Goal: Book appointment/travel/reservation

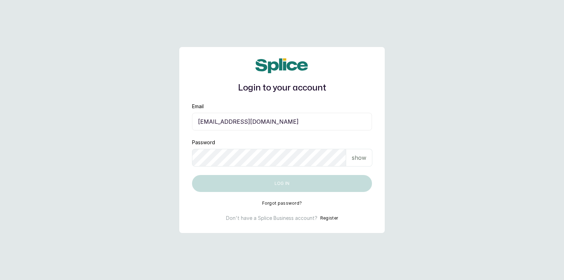
click at [258, 121] on input "[EMAIL_ADDRESS][DOMAIN_NAME]" at bounding box center [282, 122] width 180 height 18
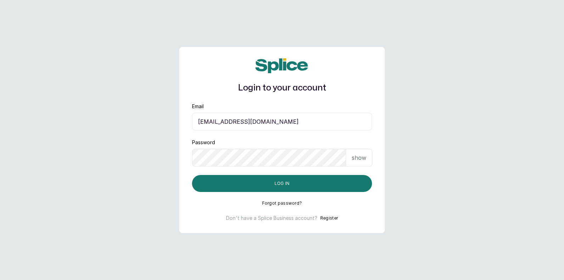
click at [287, 124] on input "[EMAIL_ADDRESS][DOMAIN_NAME]" at bounding box center [282, 122] width 180 height 18
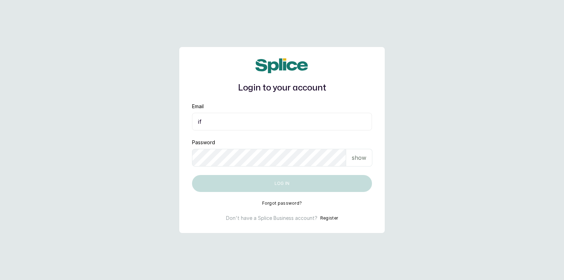
type input "i"
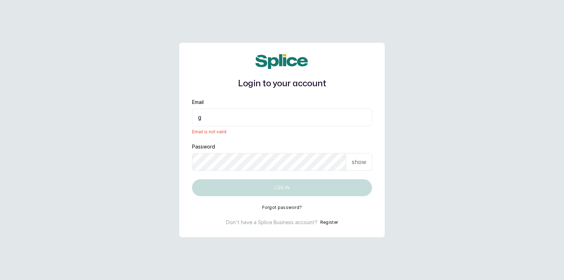
type input "[EMAIL_ADDRESS][DOMAIN_NAME]"
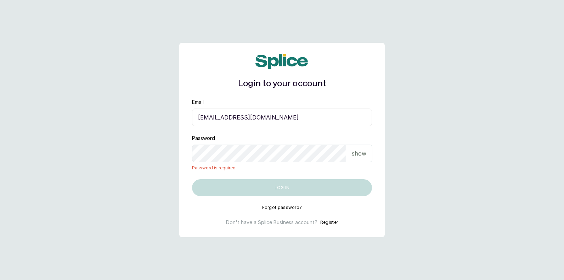
click at [358, 155] on p "show" at bounding box center [359, 153] width 15 height 8
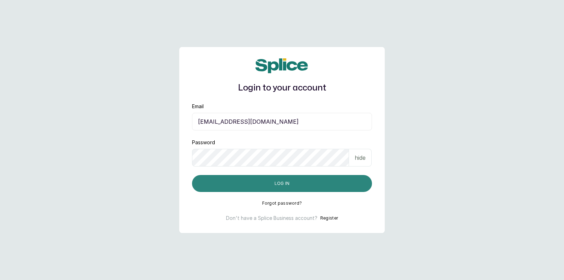
click at [360, 185] on button "Log in" at bounding box center [282, 183] width 180 height 17
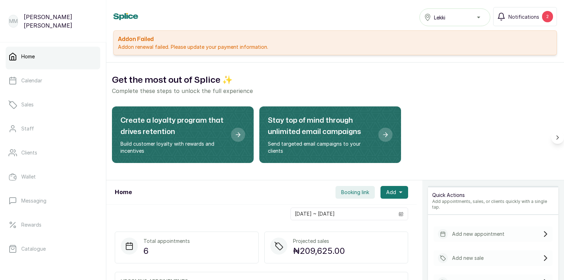
click at [466, 136] on div "Create a loyalty program that drives retention Build customer loyalty with rewa…" at bounding box center [335, 138] width 446 height 62
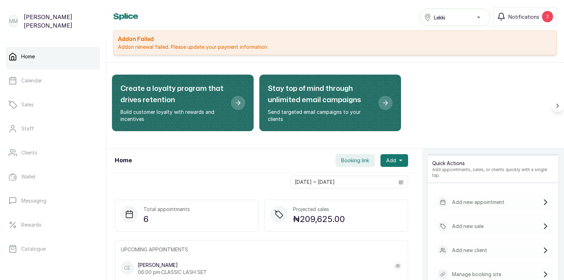
scroll to position [19, 0]
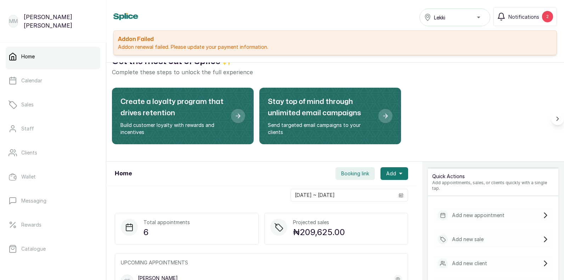
click at [483, 212] on p "Add new appointment" at bounding box center [478, 215] width 52 height 7
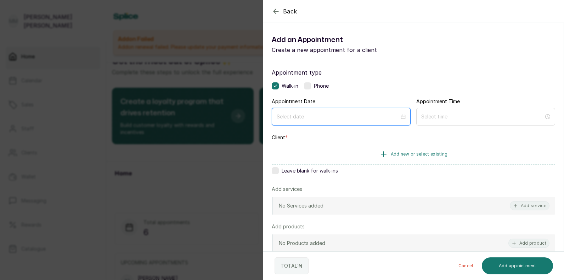
click at [287, 114] on input at bounding box center [337, 117] width 122 height 8
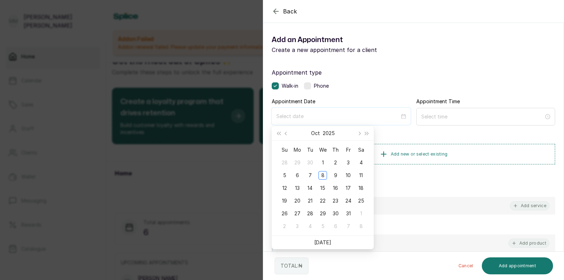
click at [281, 117] on input at bounding box center [337, 117] width 123 height 8
type input "2025/09/28"
type input "2025/10/08"
click at [323, 176] on div "8" at bounding box center [322, 175] width 8 height 8
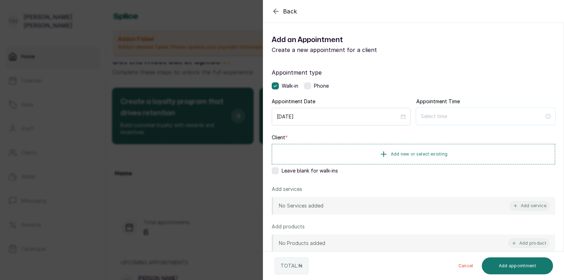
click at [454, 118] on input at bounding box center [482, 117] width 123 height 8
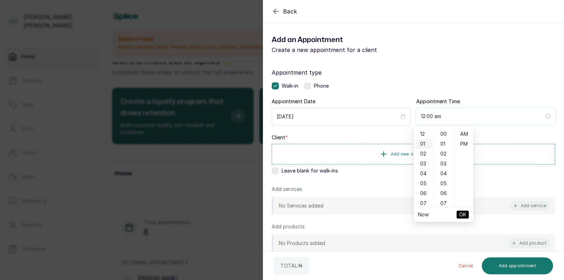
type input "1:00 am"
type input "12:00 am"
type input "3:00 am"
type input "12:00 am"
type input "1:00 am"
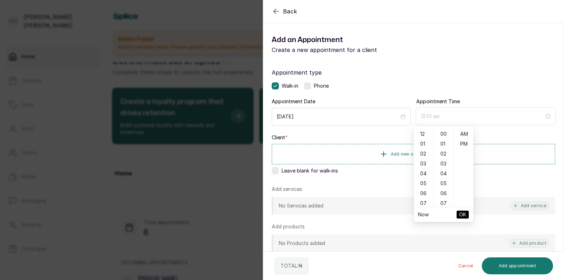
type input "12:00 pm"
click at [497, 134] on div "Appointment type Walk-in Phone Appointment Date 2025/10/08 Appointment Time Cli…" at bounding box center [413, 203] width 300 height 287
click at [423, 115] on input at bounding box center [482, 117] width 123 height 8
click at [249, 152] on div "Back Add Appointment Add an Appointment Create a new appointment for a client A…" at bounding box center [282, 140] width 564 height 280
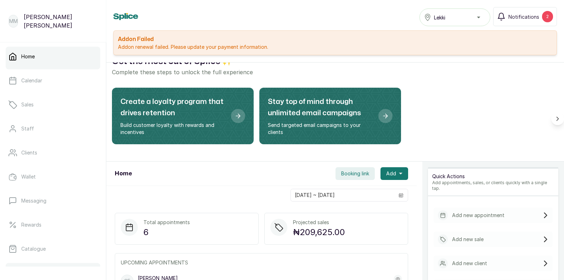
click at [29, 264] on link "Money" at bounding box center [53, 273] width 95 height 20
